Goal: Task Accomplishment & Management: Use online tool/utility

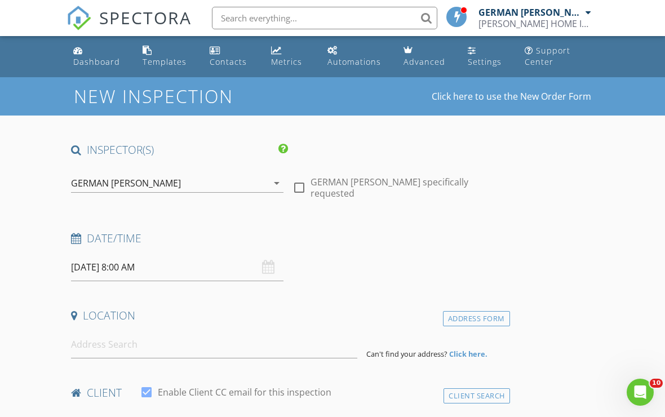
click at [588, 11] on div at bounding box center [589, 12] width 6 height 9
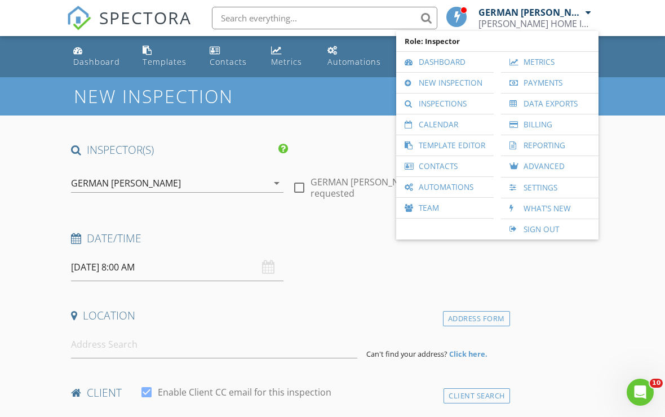
click at [471, 104] on link "Inspections" at bounding box center [445, 104] width 86 height 20
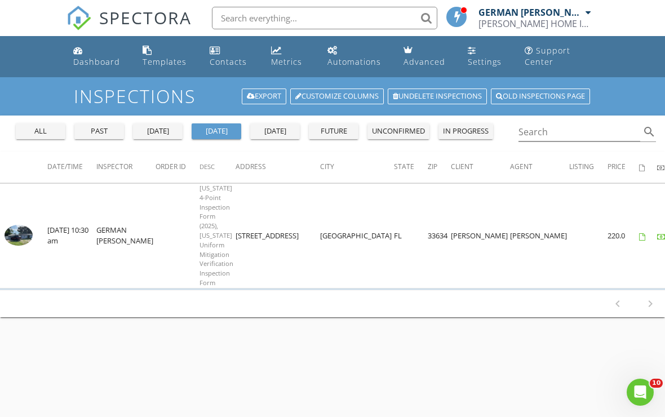
click at [35, 125] on button "all" at bounding box center [41, 131] width 50 height 16
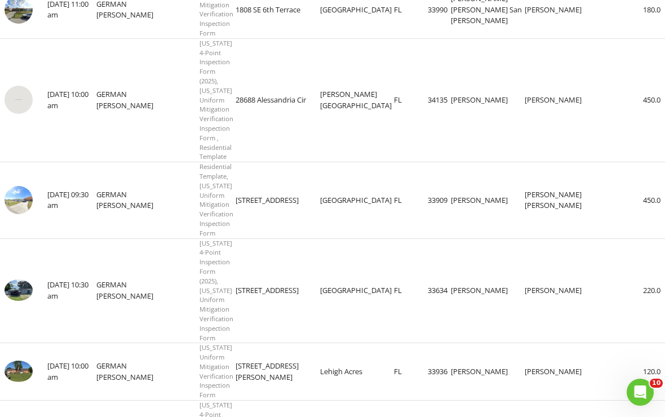
scroll to position [203, 0]
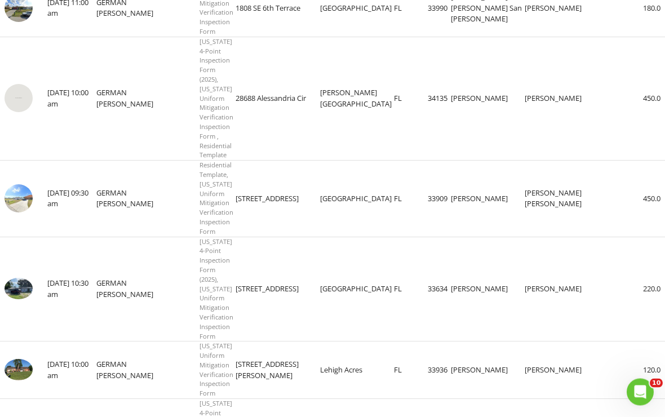
click at [21, 188] on img at bounding box center [19, 199] width 28 height 28
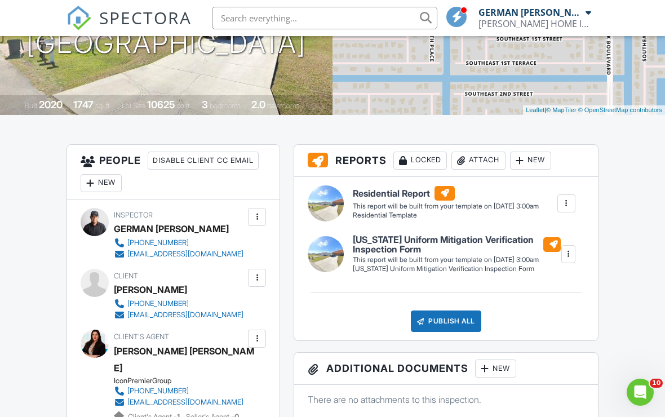
scroll to position [197, 0]
click at [541, 157] on div "New" at bounding box center [530, 161] width 41 height 18
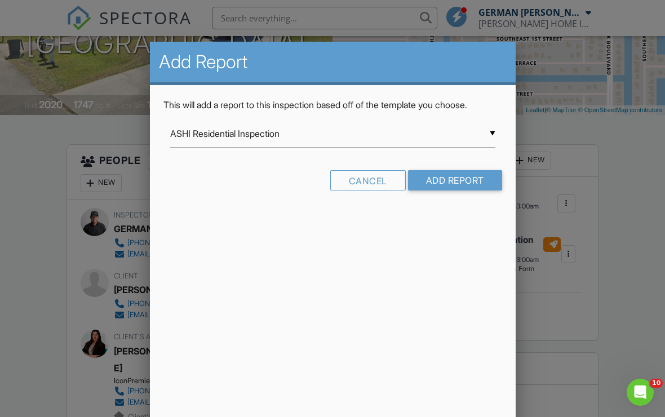
click at [457, 182] on input "Add Report" at bounding box center [455, 180] width 94 height 20
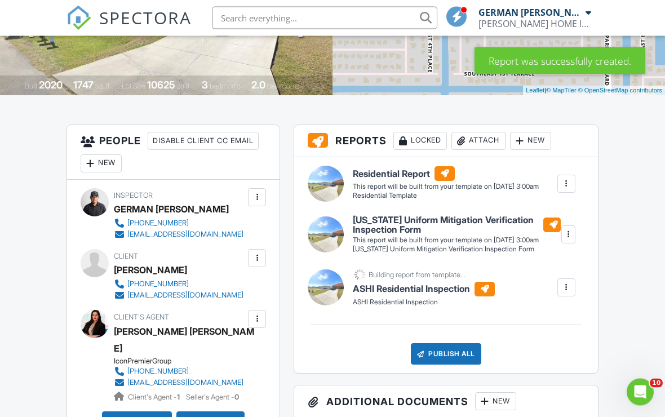
scroll to position [218, 0]
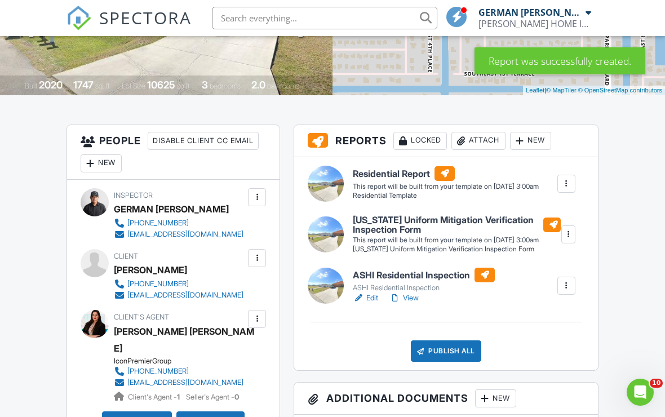
click at [561, 291] on div at bounding box center [566, 285] width 11 height 11
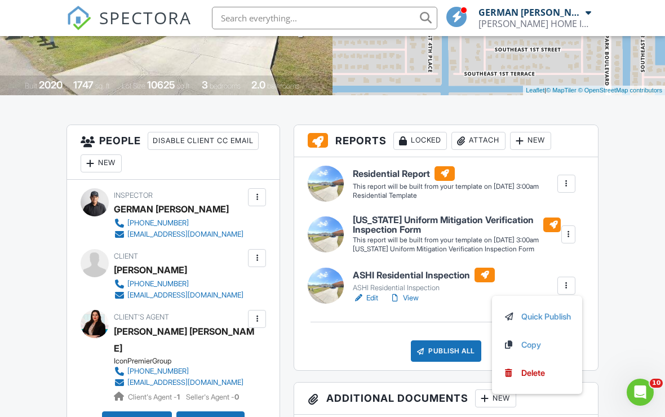
click at [567, 289] on div at bounding box center [566, 285] width 11 height 11
click at [536, 379] on div "Delete" at bounding box center [533, 373] width 24 height 12
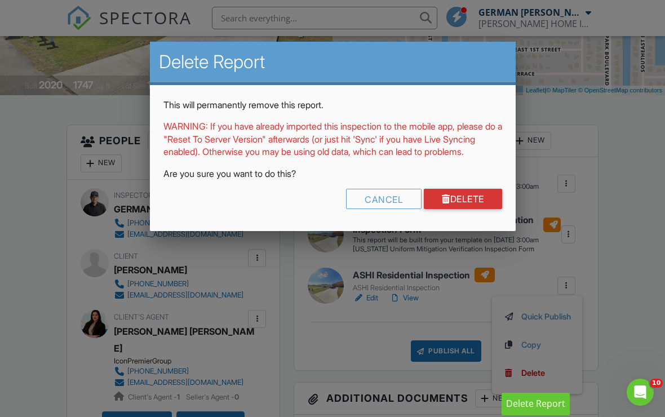
click at [468, 203] on link "Delete" at bounding box center [463, 199] width 78 height 20
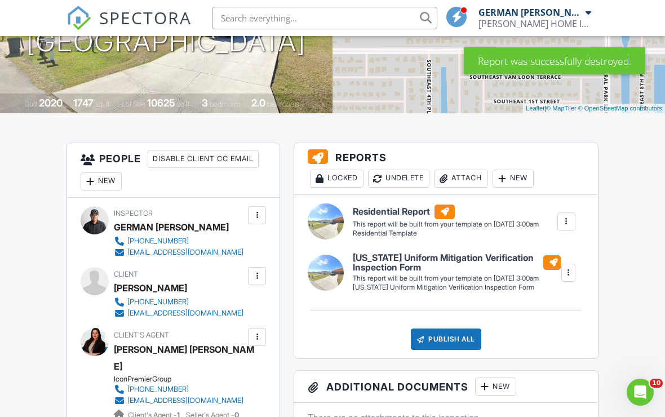
click at [519, 178] on div "New" at bounding box center [513, 179] width 41 height 18
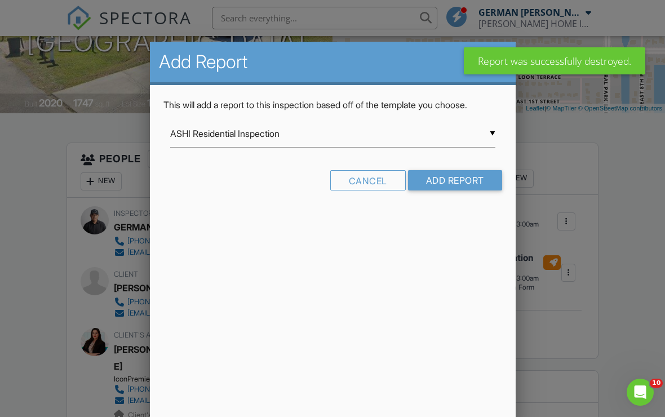
click at [466, 186] on input "Add Report" at bounding box center [455, 180] width 94 height 20
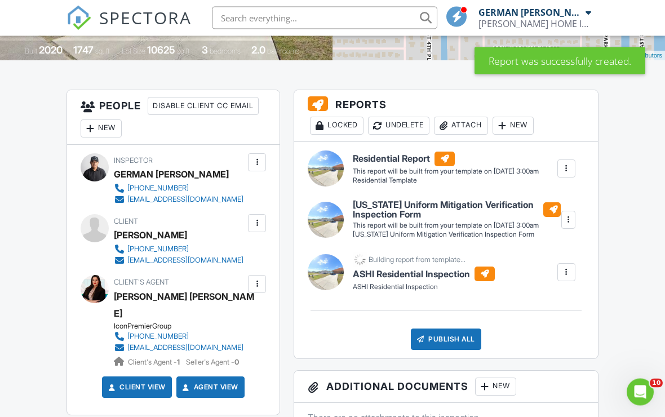
scroll to position [253, 0]
click at [565, 277] on div at bounding box center [566, 272] width 11 height 11
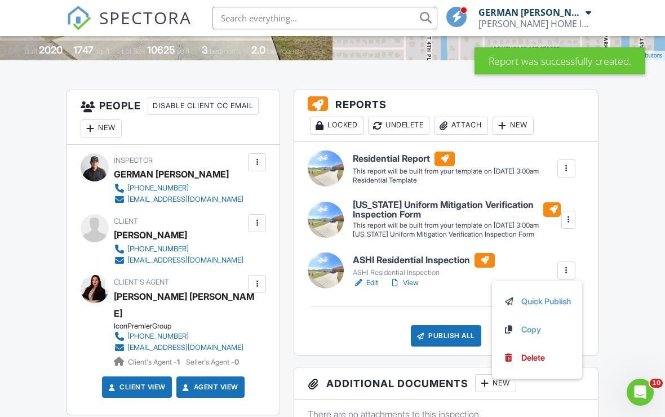
click at [539, 364] on div "Delete" at bounding box center [533, 358] width 24 height 12
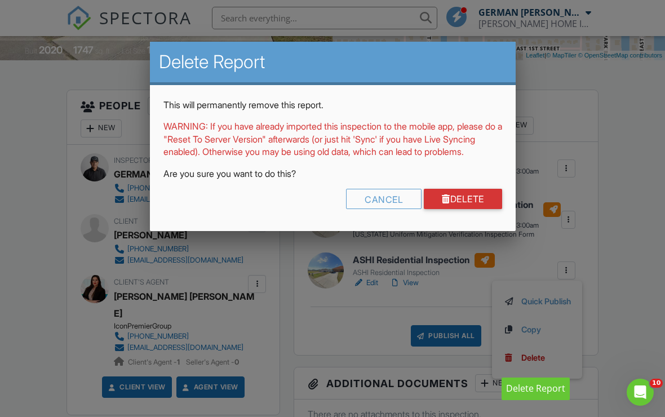
click at [466, 209] on link "Delete" at bounding box center [463, 199] width 78 height 20
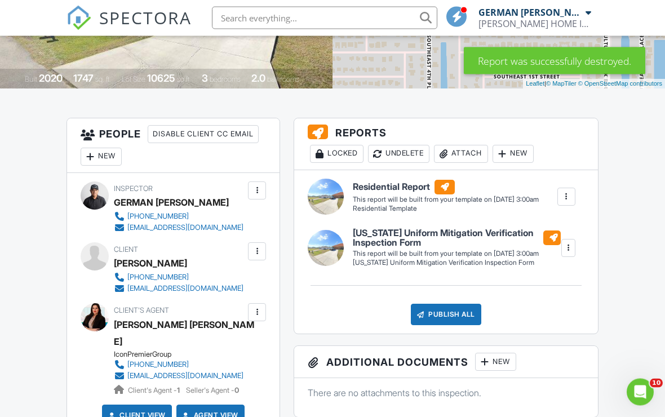
scroll to position [224, 0]
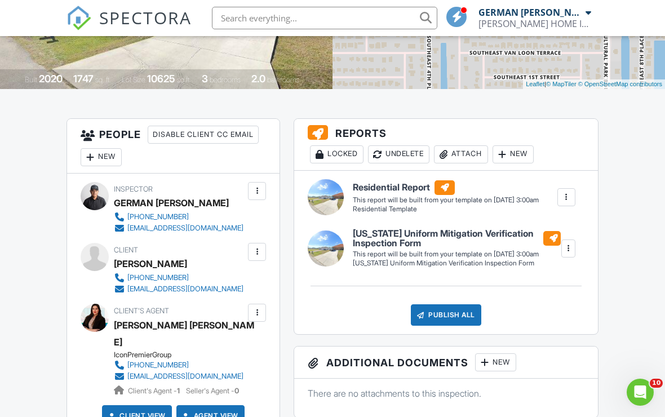
click at [517, 153] on div "New" at bounding box center [513, 154] width 41 height 18
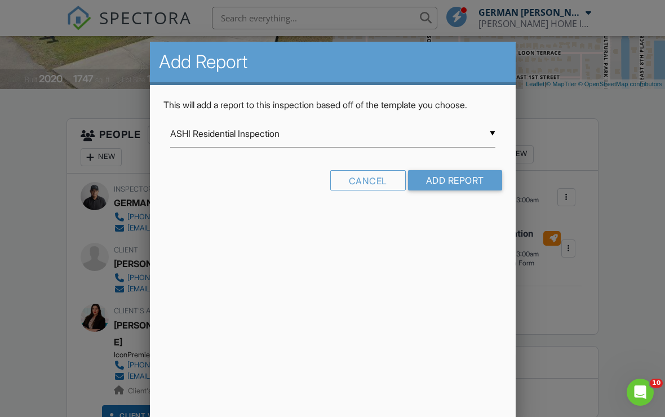
click at [491, 137] on input "ASHI Residential Inspection" at bounding box center [332, 134] width 325 height 28
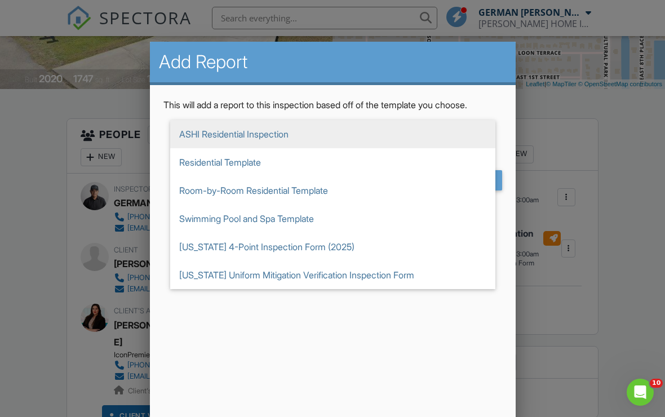
click at [326, 252] on span "[US_STATE] 4-Point Inspection Form (2025)" at bounding box center [332, 247] width 325 height 28
type input "[US_STATE] 4-Point Inspection Form (2025)"
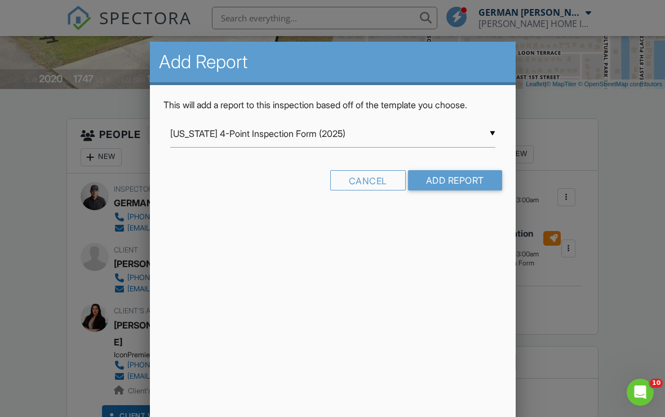
click at [466, 179] on input "Add Report" at bounding box center [455, 180] width 94 height 20
